Goal: Transaction & Acquisition: Purchase product/service

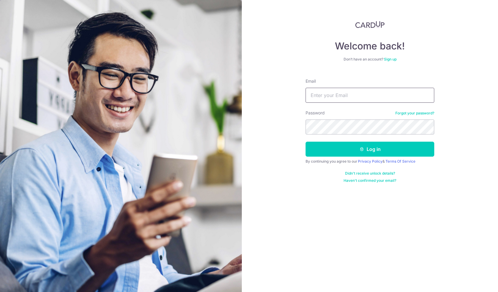
click at [344, 92] on input "Email" at bounding box center [370, 95] width 129 height 15
type input "[PERSON_NAME][EMAIL_ADDRESS][DOMAIN_NAME]"
click at [306, 142] on button "Log in" at bounding box center [370, 149] width 129 height 15
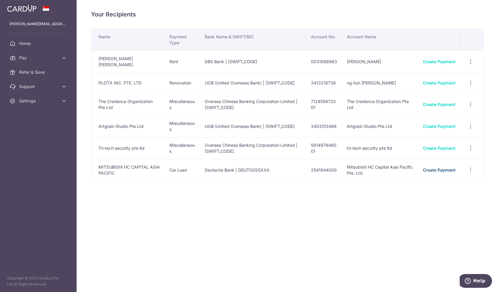
click at [447, 169] on link "Create Payment" at bounding box center [439, 169] width 33 height 5
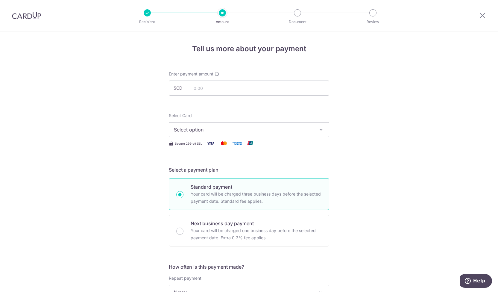
click at [214, 128] on span "Select option" at bounding box center [244, 129] width 140 height 7
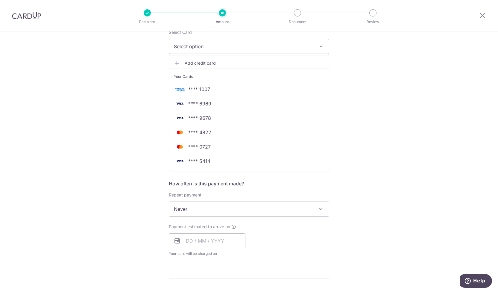
scroll to position [60, 0]
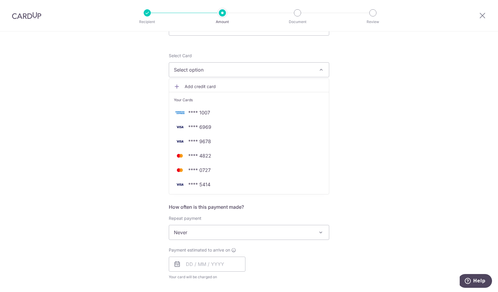
click at [393, 136] on div "Tell us more about your payment Enter payment amount SGD Select Card Select opt…" at bounding box center [249, 243] width 498 height 542
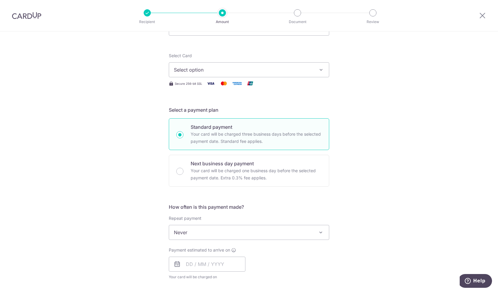
click at [185, 71] on span "Select option" at bounding box center [244, 69] width 140 height 7
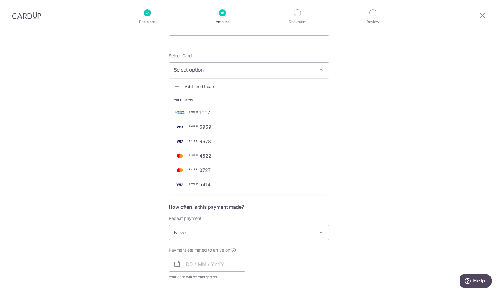
click at [188, 88] on span "Add credit card" at bounding box center [255, 87] width 140 height 6
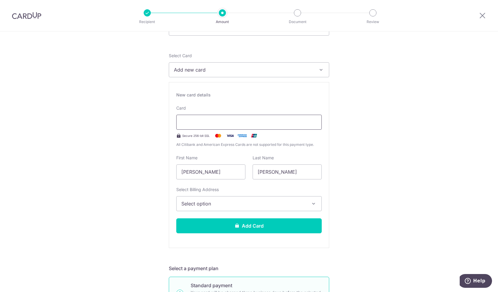
click at [211, 117] on div at bounding box center [249, 122] width 146 height 15
click at [209, 118] on div at bounding box center [249, 122] width 146 height 15
click at [198, 203] on span "Select option" at bounding box center [244, 203] width 125 height 7
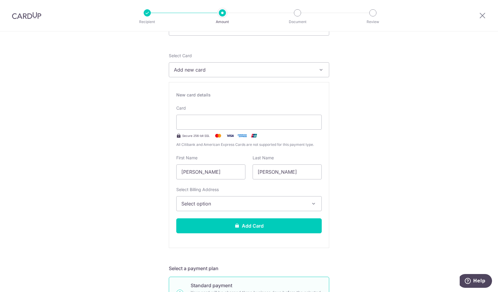
click at [270, 204] on span "Select option" at bounding box center [244, 203] width 125 height 7
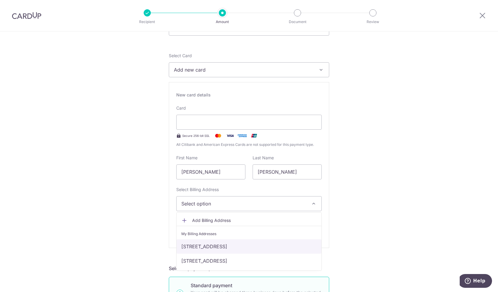
click at [253, 244] on link "[STREET_ADDRESS]" at bounding box center [249, 246] width 145 height 14
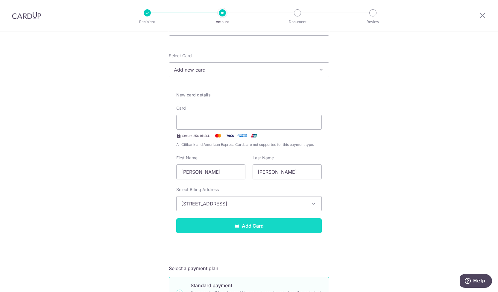
click at [278, 223] on button "Add Card" at bounding box center [249, 225] width 146 height 15
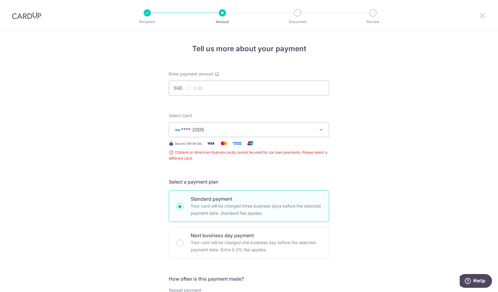
click at [483, 13] on icon at bounding box center [482, 15] width 7 height 7
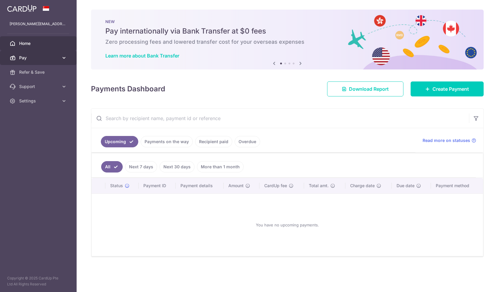
click at [56, 52] on link "Pay" at bounding box center [38, 58] width 77 height 14
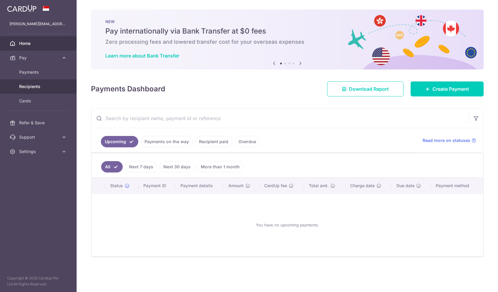
click at [46, 87] on span "Recipients" at bounding box center [39, 87] width 40 height 6
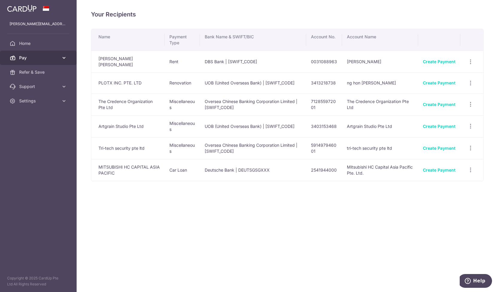
click at [64, 60] on icon at bounding box center [64, 58] width 6 height 6
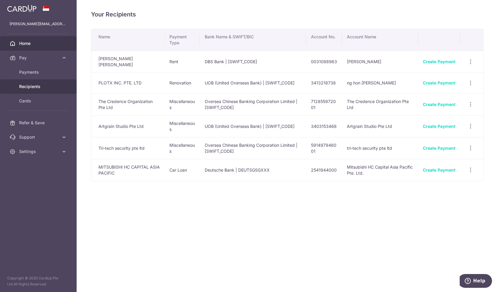
click at [30, 40] on link "Home" at bounding box center [38, 43] width 77 height 14
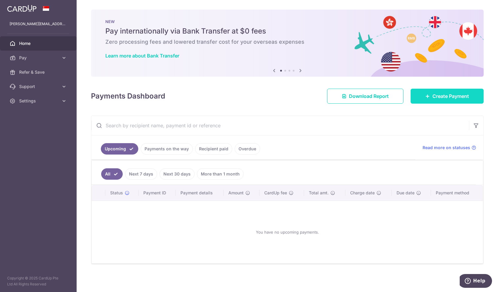
click at [431, 95] on link "Create Payment" at bounding box center [447, 96] width 73 height 15
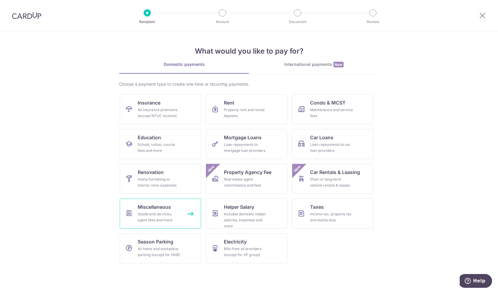
click at [167, 218] on div "Goods and services, agent fees and more" at bounding box center [159, 217] width 43 height 12
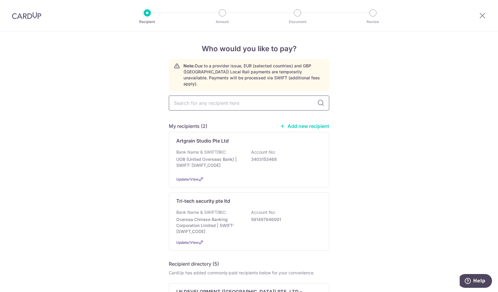
click at [224, 98] on input "text" at bounding box center [249, 103] width 161 height 15
click at [237, 96] on input "text" at bounding box center [249, 103] width 161 height 15
paste input "S96SS0187J"
type input "S96SS0187J"
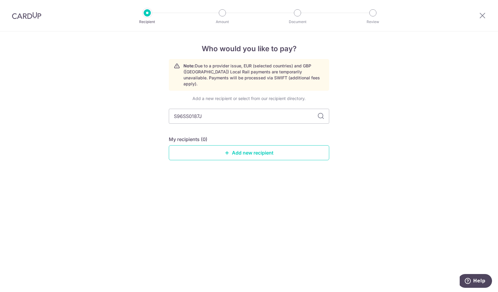
click at [321, 113] on icon at bounding box center [320, 116] width 7 height 7
click at [212, 145] on link "Add new recipient" at bounding box center [249, 152] width 161 height 15
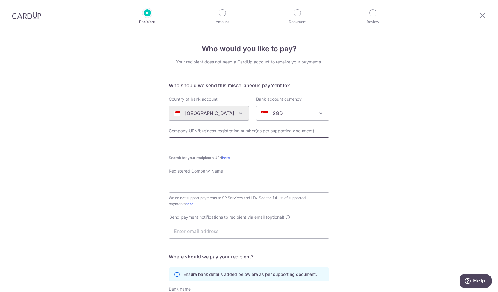
click at [217, 150] on input "text" at bounding box center [249, 144] width 161 height 15
paste input "S96SS0187J"
type input "S96SS0187J"
click at [228, 158] on link "here" at bounding box center [226, 157] width 8 height 4
click at [204, 185] on input "Registered Company Name" at bounding box center [249, 185] width 161 height 15
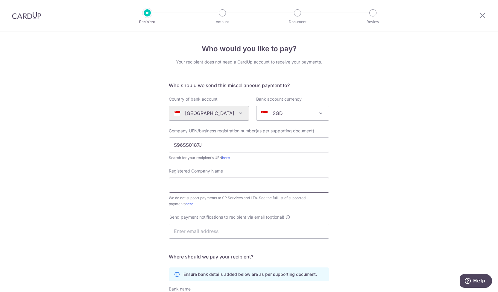
paste input "Entrepreneurs' Organization (Singapore Chapter)"
drag, startPoint x: 186, startPoint y: 181, endPoint x: 198, endPoint y: 180, distance: 12.3
click at [188, 181] on input "Entrepreneurs' Organization (Singapore Chapter)" at bounding box center [249, 185] width 161 height 15
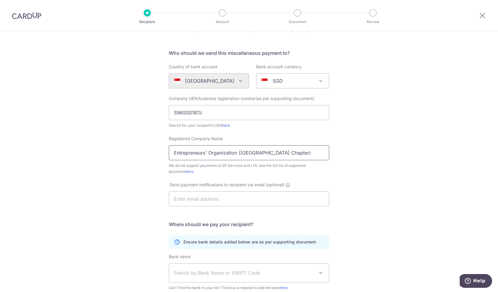
scroll to position [60, 0]
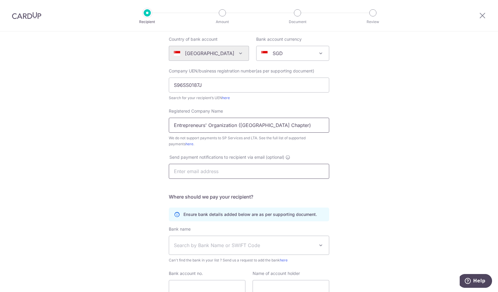
type input "Entrepreneurs' Organization (Singapore Chapter)"
click at [240, 175] on input "text" at bounding box center [249, 171] width 161 height 15
click at [186, 144] on link "here" at bounding box center [190, 144] width 8 height 4
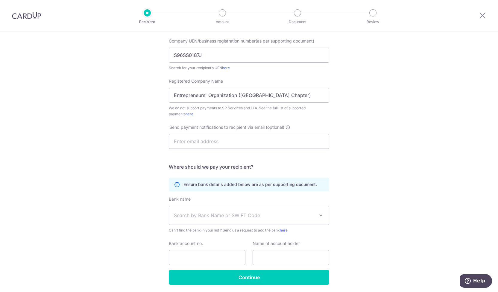
click at [218, 214] on span "Search by Bank Name or SWIFT Code" at bounding box center [244, 215] width 141 height 7
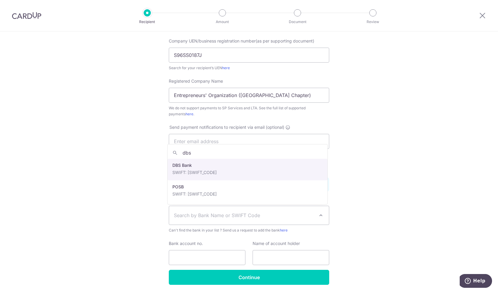
type input "dbs"
select select "6"
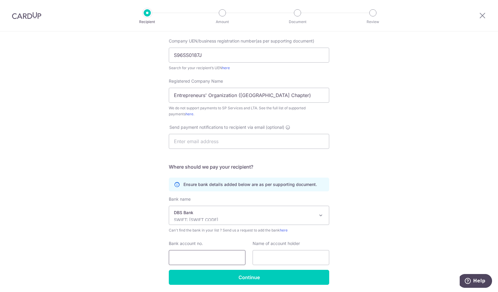
click at [223, 255] on input "Bank account no." at bounding box center [207, 257] width 77 height 15
click at [203, 255] on input "Bank account no." at bounding box center [207, 257] width 77 height 15
paste input "065-007456-7"
type input "065-007456-7"
paste input "Entrepreneurs' Organization (Singapore Chapter)"
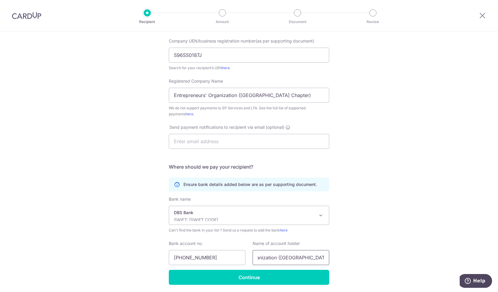
scroll to position [110, 0]
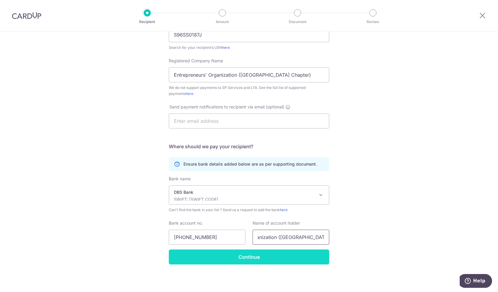
type input "Entrepreneurs' Organization (Singapore Chapter)"
click at [238, 255] on input "Continue" at bounding box center [249, 256] width 161 height 15
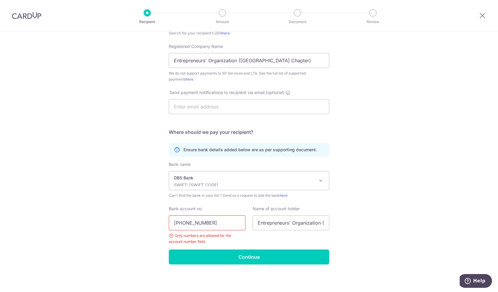
click at [202, 223] on input "065-007456-7" at bounding box center [207, 222] width 77 height 15
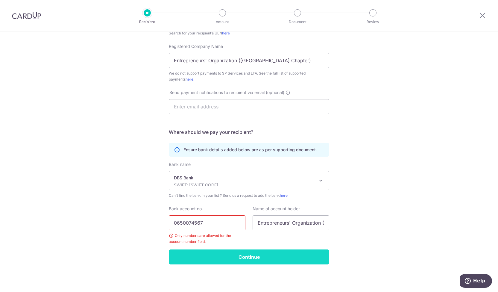
type input "0650074567"
click at [212, 258] on input "Continue" at bounding box center [249, 256] width 161 height 15
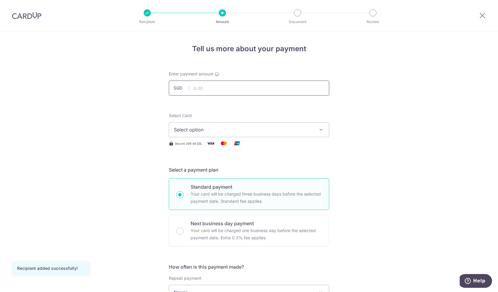
click at [215, 93] on input "text" at bounding box center [249, 88] width 161 height 15
click at [242, 89] on input "text" at bounding box center [249, 88] width 161 height 15
type input "763.00"
click at [239, 134] on button "Select option" at bounding box center [249, 129] width 161 height 15
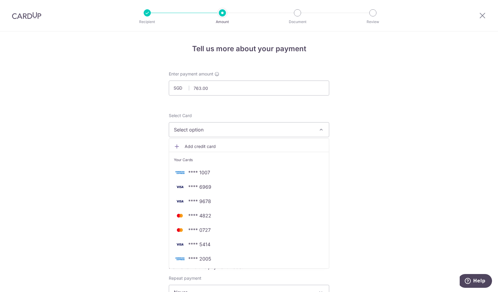
click at [208, 262] on link "**** 2005" at bounding box center [249, 259] width 160 height 14
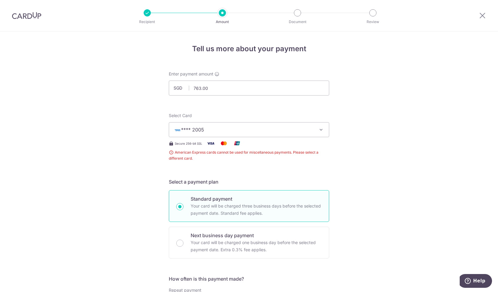
click at [307, 128] on span "**** 2005" at bounding box center [244, 129] width 140 height 7
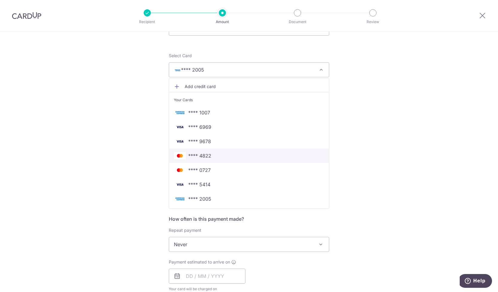
scroll to position [30, 0]
